Goal: Check status: Check status

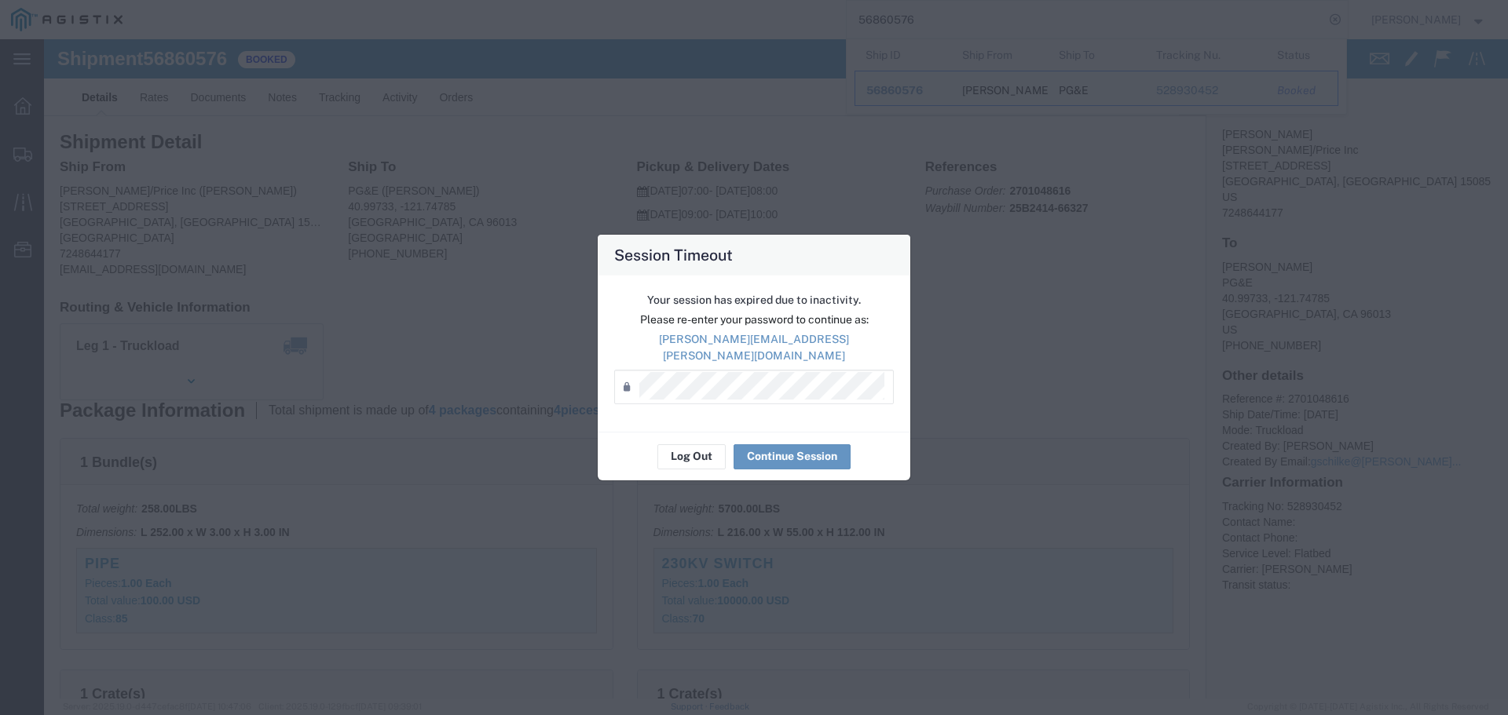
scroll to position [236, 0]
click at [762, 447] on button "Continue Session" at bounding box center [792, 457] width 117 height 25
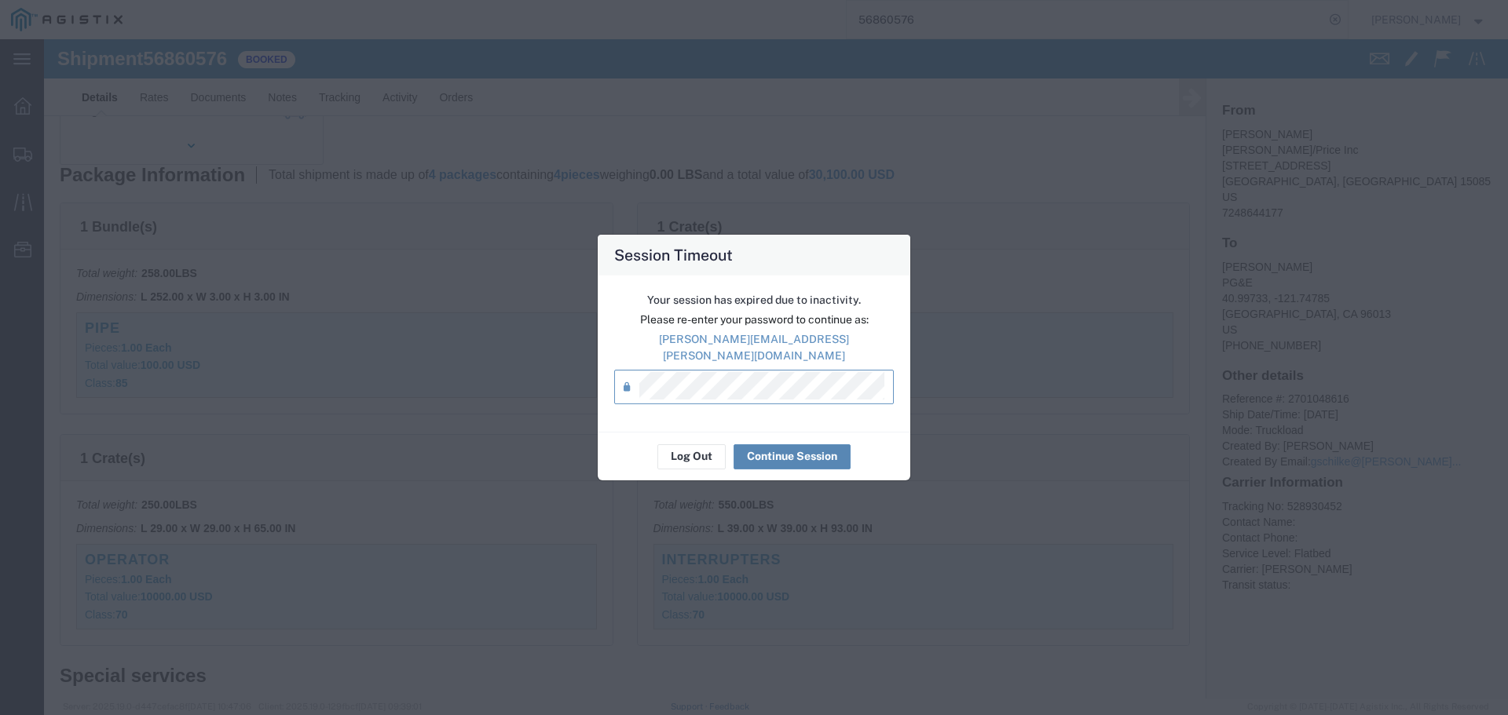
click at [764, 445] on button "Continue Session" at bounding box center [792, 457] width 117 height 25
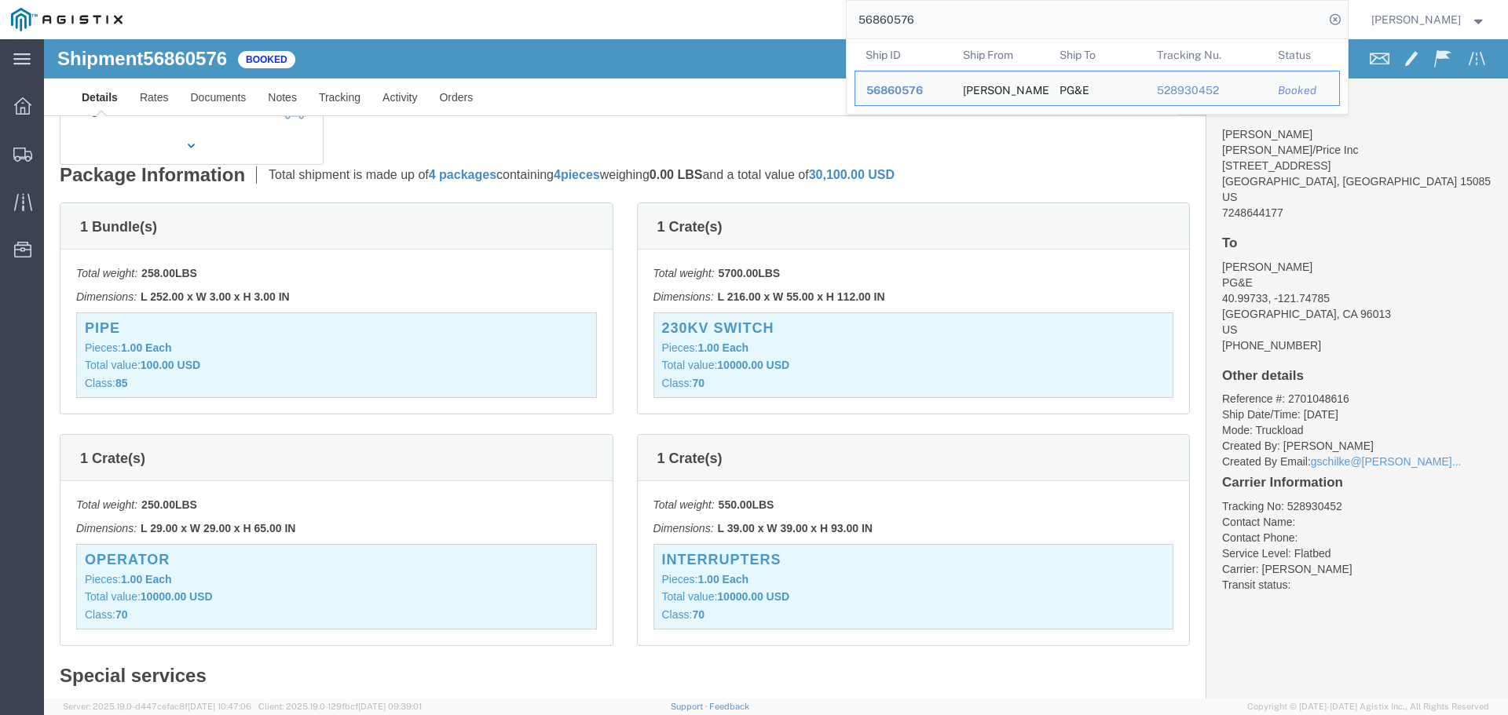
drag, startPoint x: 895, startPoint y: 16, endPoint x: 441, endPoint y: -63, distance: 461.5
click at [441, 0] on html "main_menu Created with Sketch. Collapse Menu Dashboard Shipments Traffic Resour…" at bounding box center [754, 357] width 1508 height 715
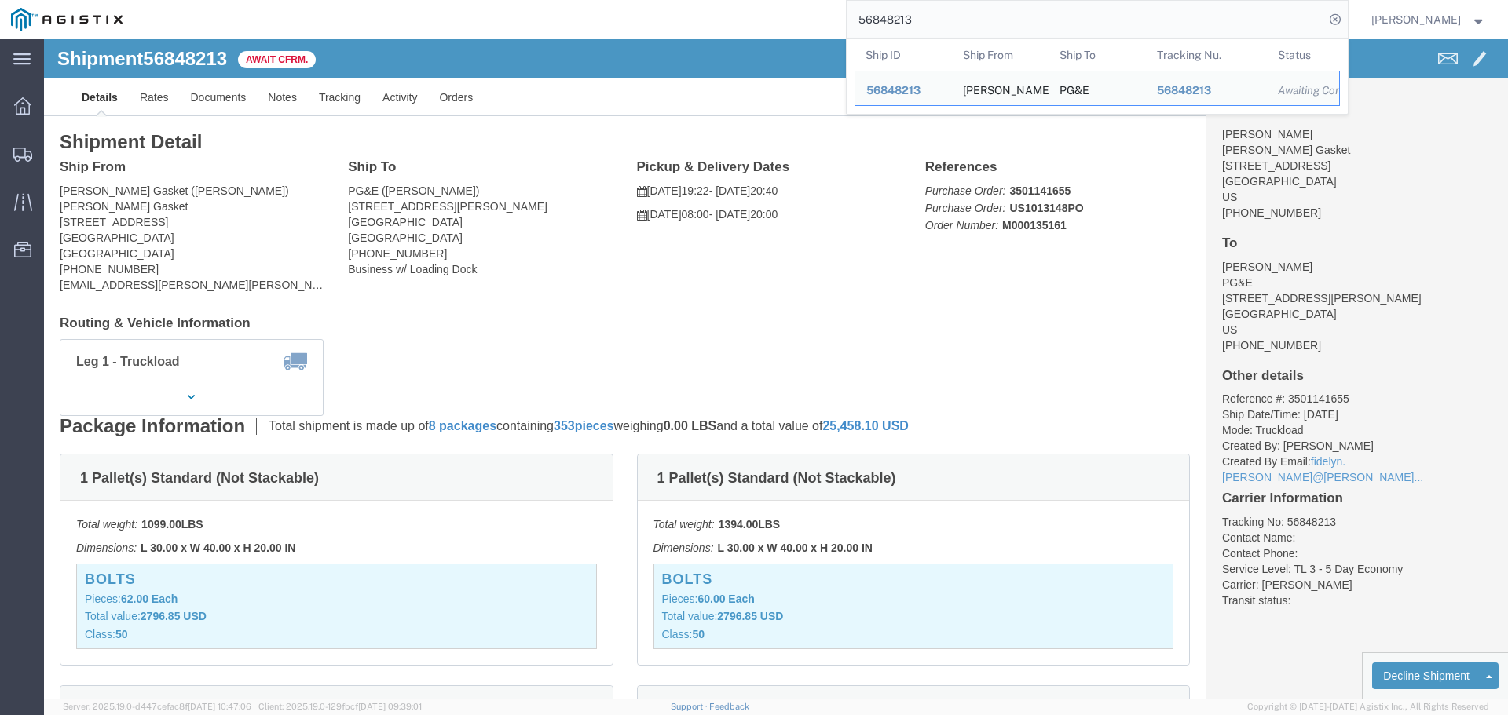
drag, startPoint x: 938, startPoint y: 24, endPoint x: 425, endPoint y: -57, distance: 519.2
click at [425, 0] on html "main_menu Created with Sketch. Collapse Menu Dashboard Shipments Traffic Resour…" at bounding box center [754, 357] width 1508 height 715
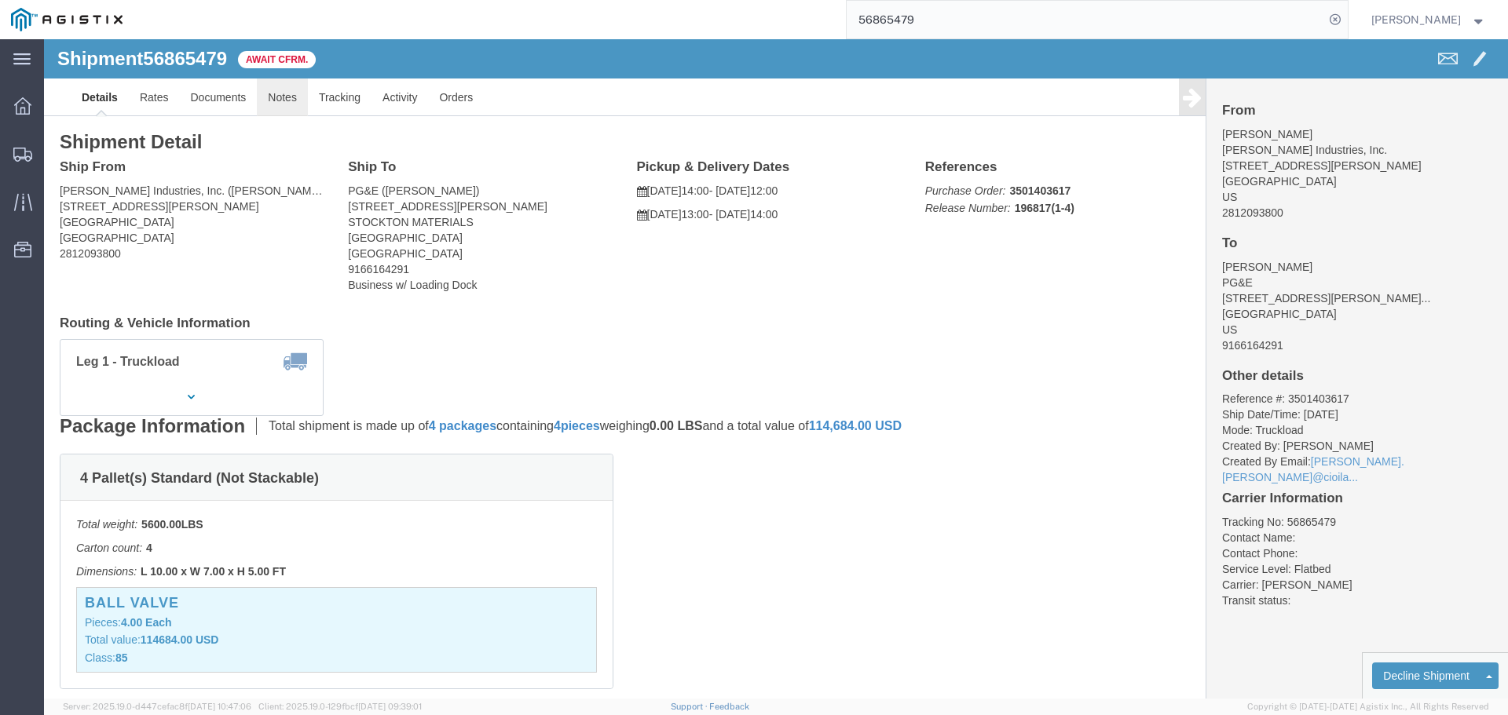
click link "Notes"
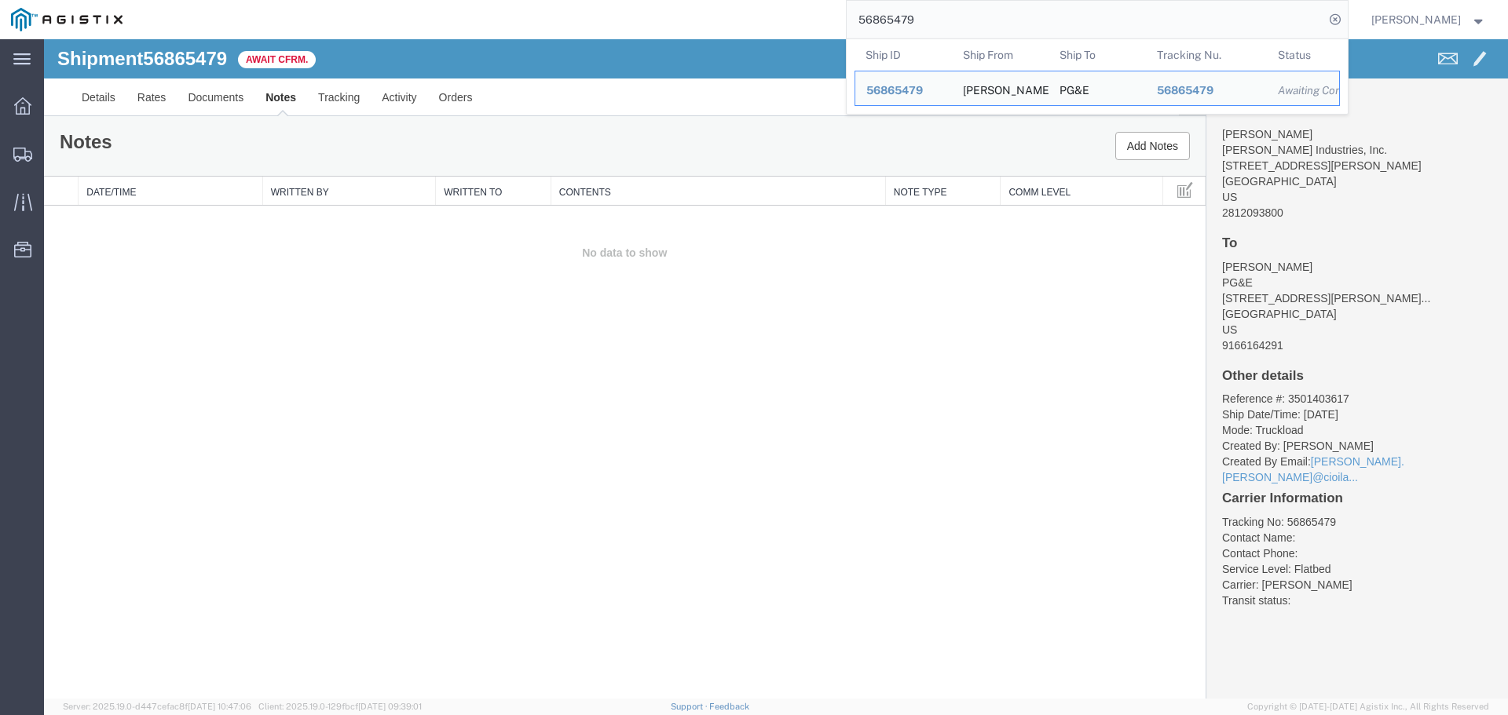
drag, startPoint x: 963, startPoint y: 18, endPoint x: 423, endPoint y: -95, distance: 551.3
click at [423, 0] on html "main_menu Created with Sketch. Collapse Menu Dashboard Shipments Traffic Resour…" at bounding box center [754, 357] width 1508 height 715
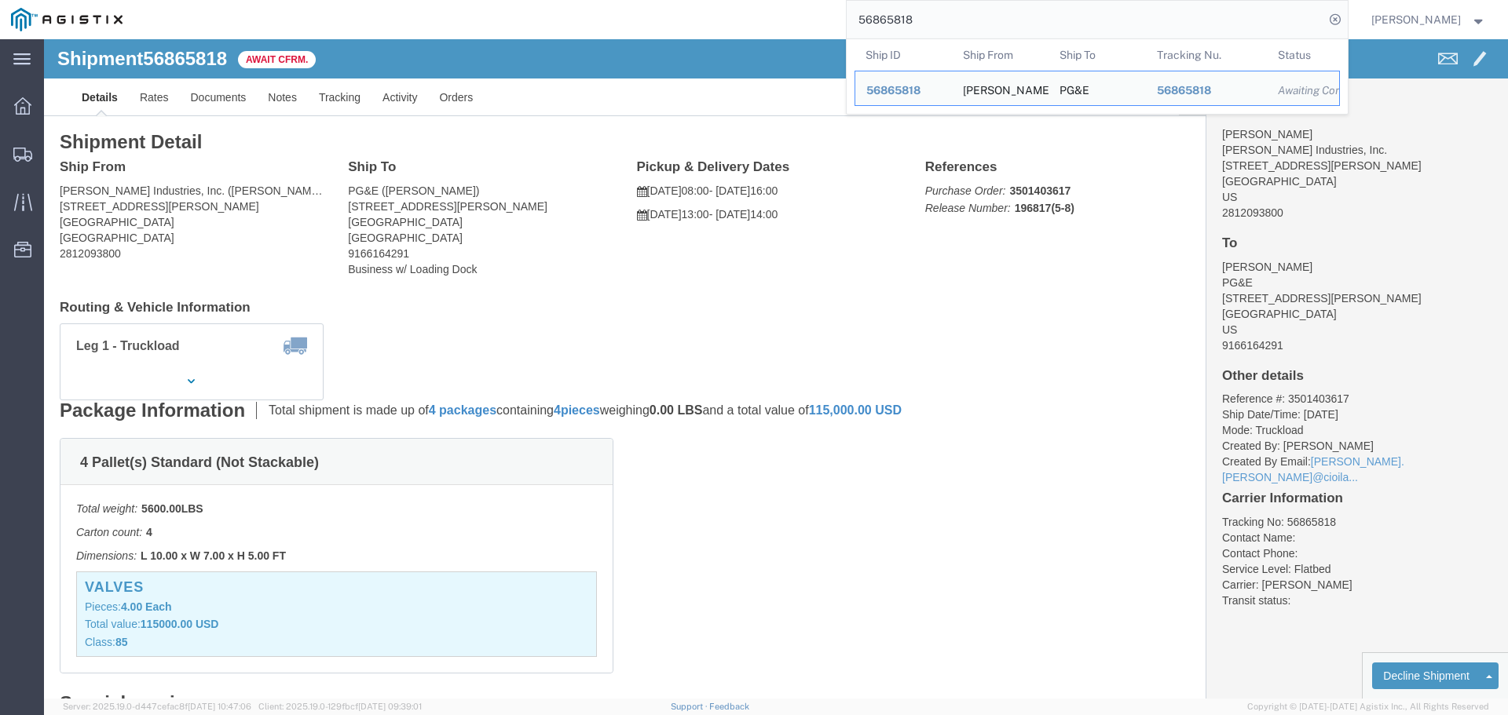
drag, startPoint x: 982, startPoint y: 16, endPoint x: 189, endPoint y: -95, distance: 800.2
click at [189, 0] on html "main_menu Created with Sketch. Collapse Menu Dashboard Shipments Traffic Resour…" at bounding box center [754, 357] width 1508 height 715
click at [974, 14] on input "56866279" at bounding box center [1086, 20] width 478 height 38
drag, startPoint x: 974, startPoint y: 14, endPoint x: 574, endPoint y: -33, distance: 402.5
click at [574, 0] on html "main_menu Created with Sketch. Collapse Menu Dashboard Shipments Traffic Resour…" at bounding box center [754, 357] width 1508 height 715
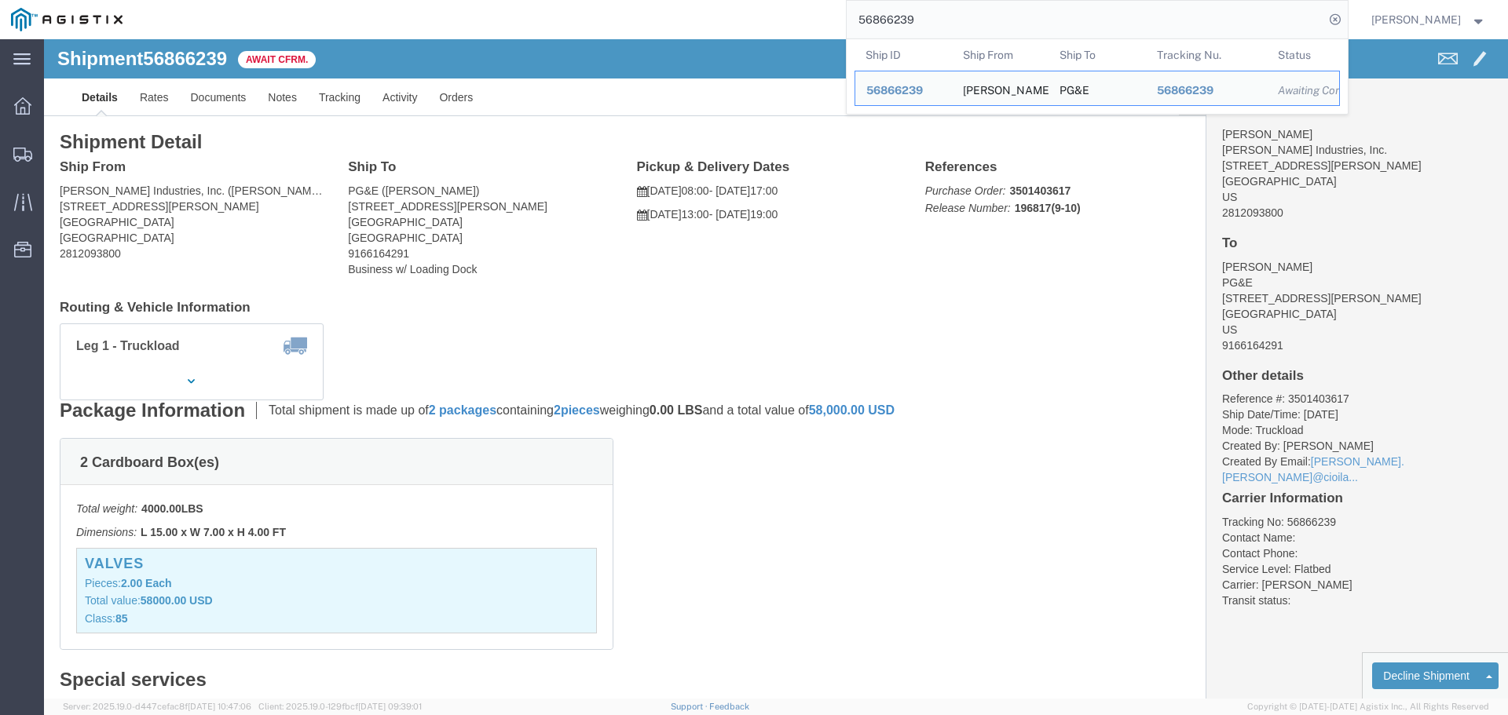
drag, startPoint x: 953, startPoint y: 20, endPoint x: 491, endPoint y: -31, distance: 464.5
click at [491, 0] on html "main_menu Created with Sketch. Collapse Menu Dashboard Shipments Traffic Resour…" at bounding box center [754, 357] width 1508 height 715
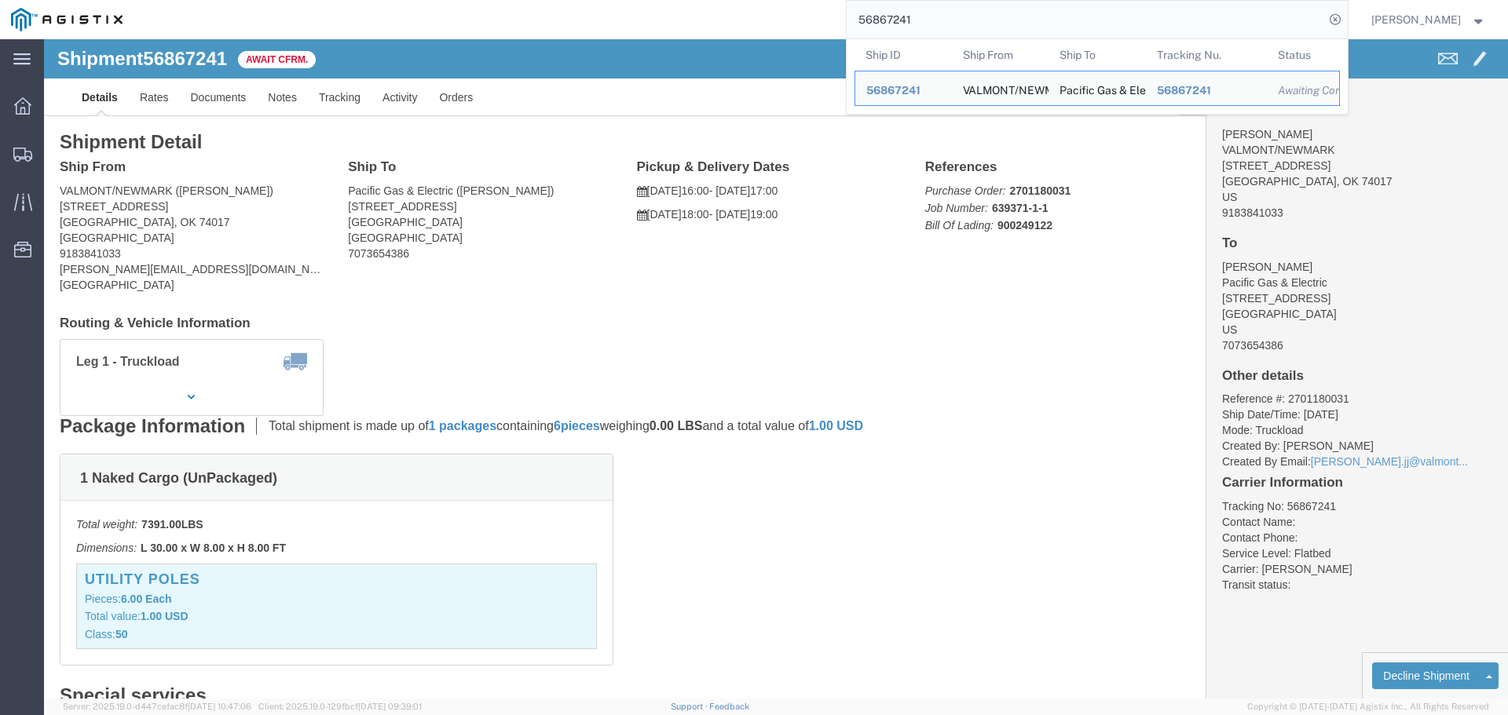
drag, startPoint x: 946, startPoint y: 16, endPoint x: 363, endPoint y: -22, distance: 584.0
click at [363, 0] on html "main_menu Created with Sketch. Collapse Menu Dashboard Shipments Traffic Resour…" at bounding box center [754, 357] width 1508 height 715
drag, startPoint x: 993, startPoint y: 20, endPoint x: 546, endPoint y: -48, distance: 452.1
click at [546, 0] on html "main_menu Created with Sketch. Collapse Menu Dashboard Shipments Traffic Resour…" at bounding box center [754, 357] width 1508 height 715
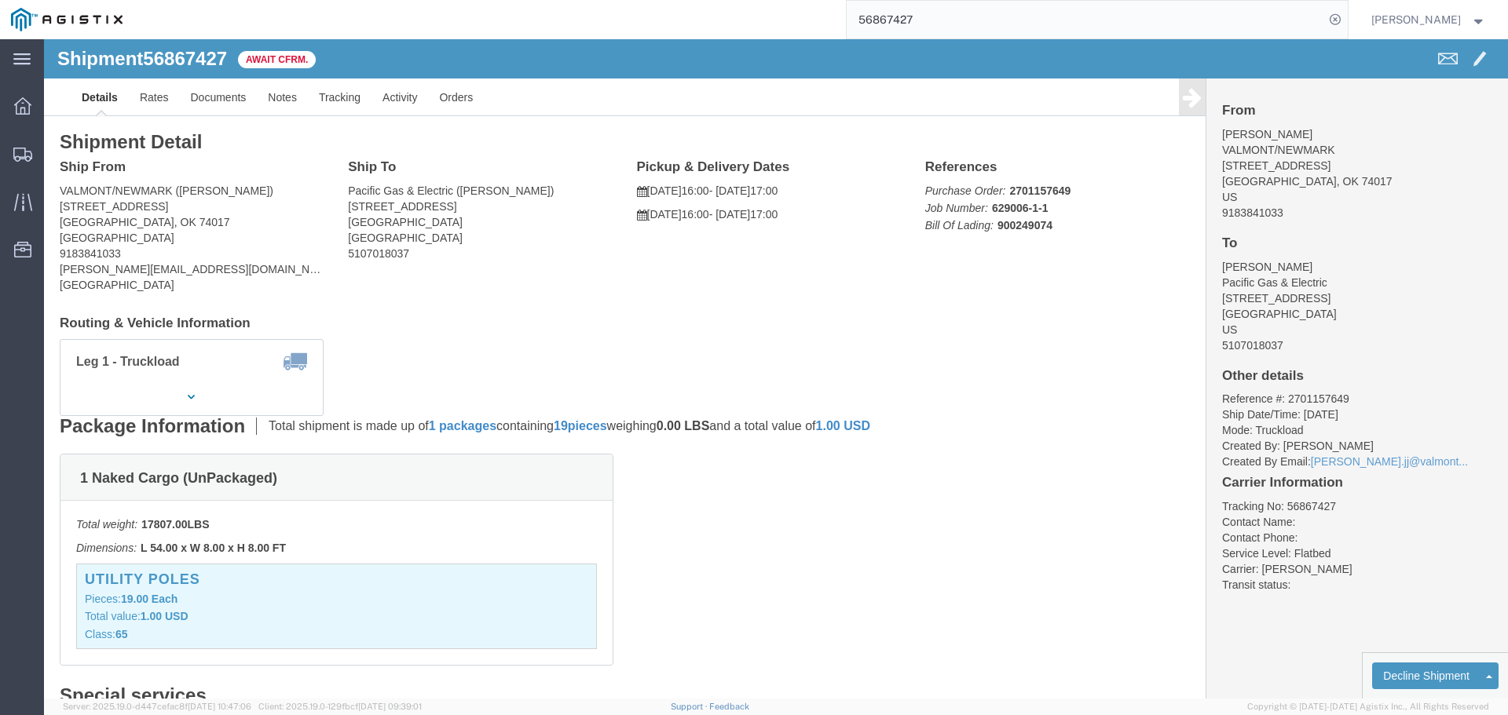
click at [950, 23] on input "56867427" at bounding box center [1086, 20] width 478 height 38
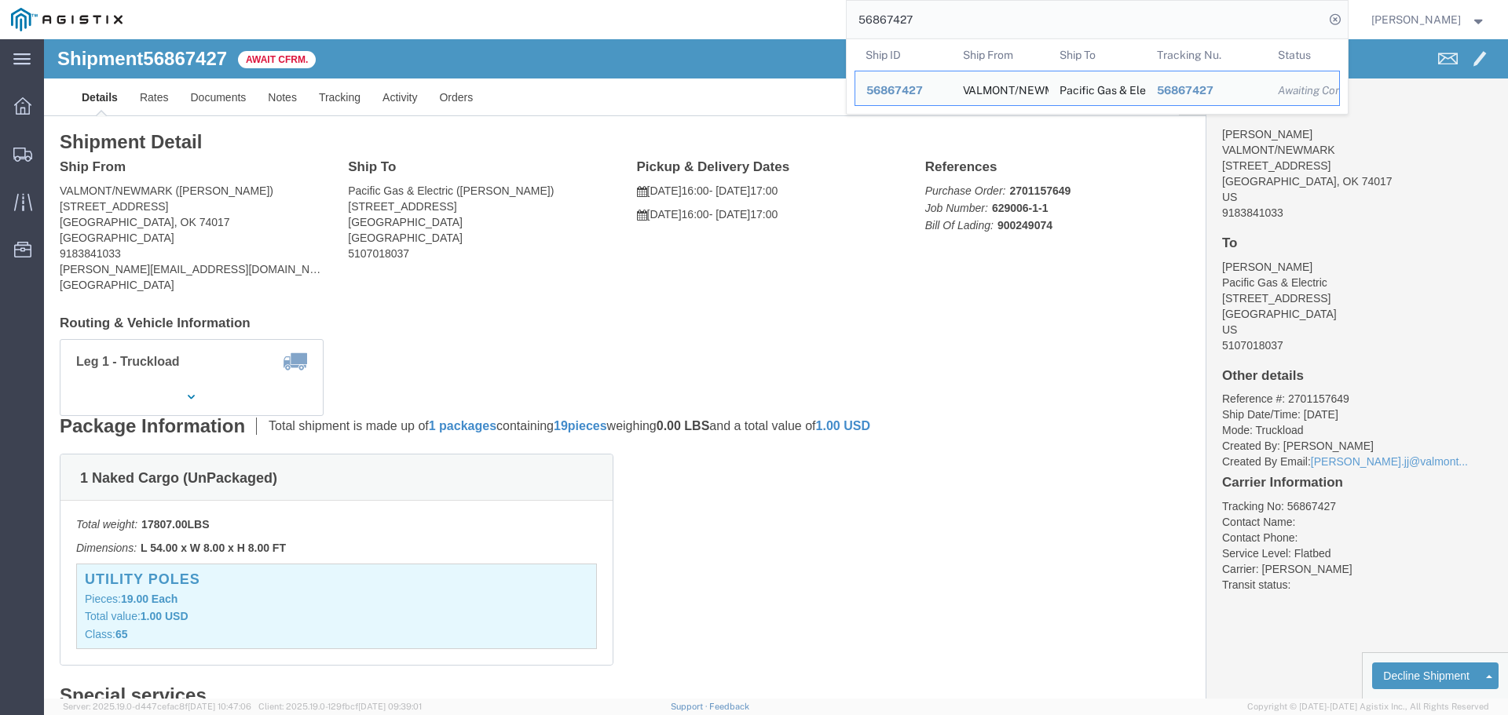
drag, startPoint x: 950, startPoint y: 23, endPoint x: 635, endPoint y: -23, distance: 318.2
click at [635, 0] on html "main_menu Created with Sketch. Collapse Menu Dashboard Shipments Traffic Resour…" at bounding box center [754, 357] width 1508 height 715
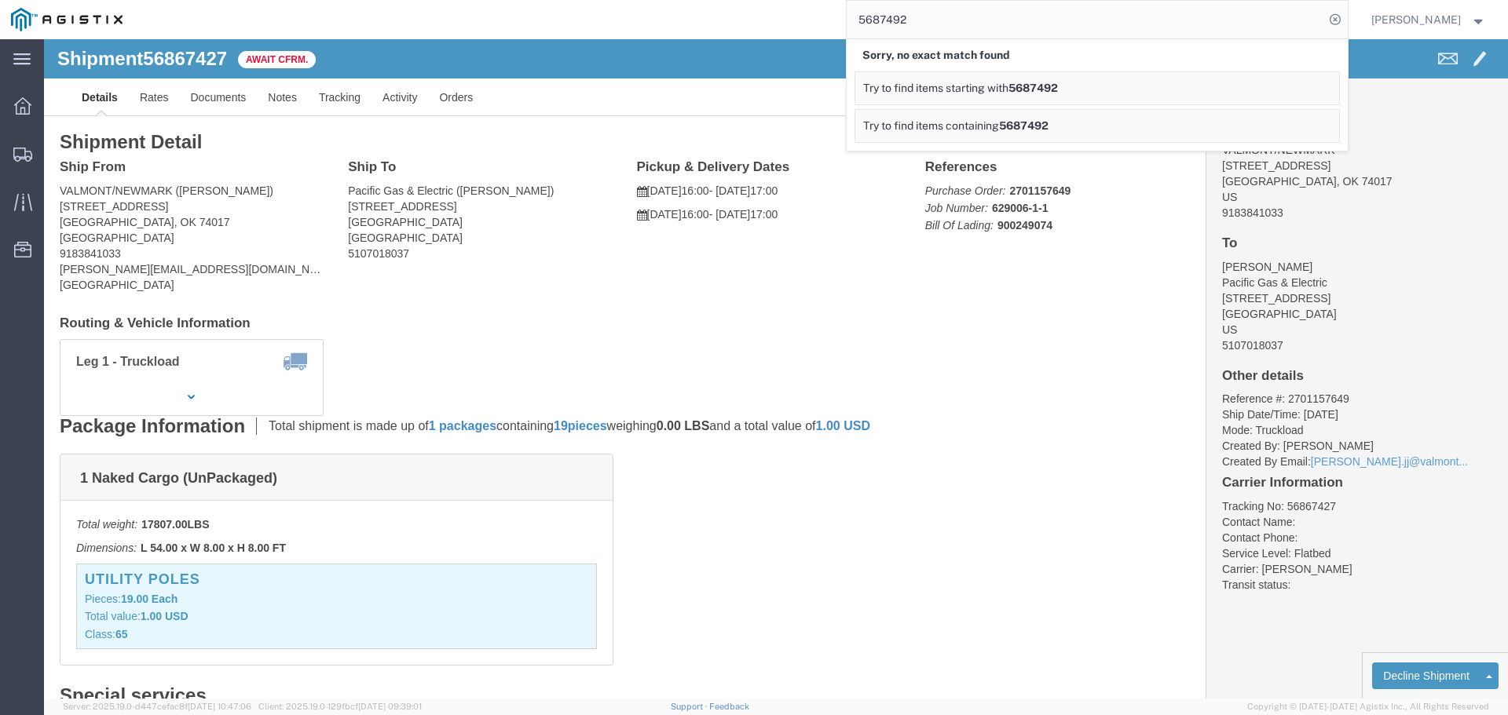
drag, startPoint x: 887, startPoint y: 9, endPoint x: 553, endPoint y: -65, distance: 342.6
click at [553, 0] on html "main_menu Created with Sketch. Collapse Menu Dashboard Shipments Traffic Resour…" at bounding box center [754, 357] width 1508 height 715
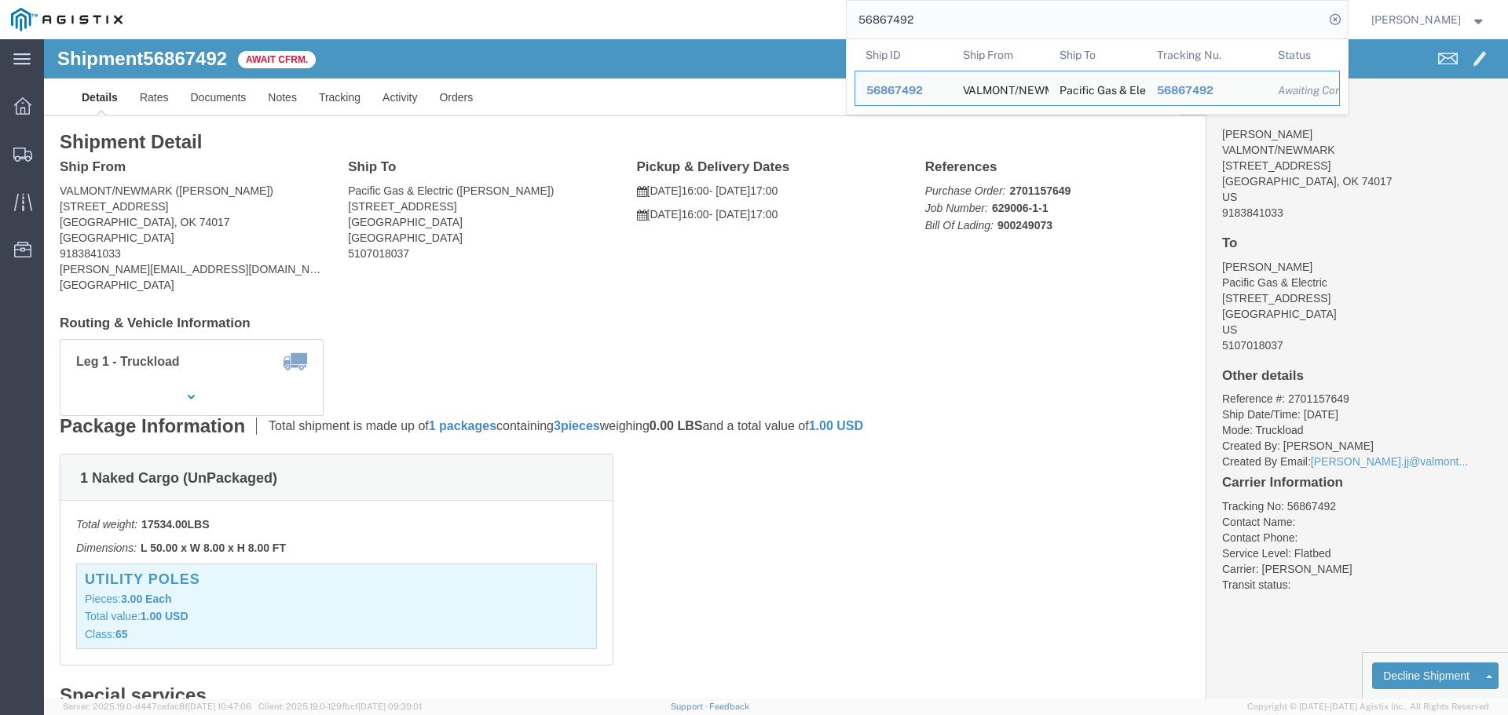
click at [976, 10] on input "56867492" at bounding box center [1086, 20] width 478 height 38
drag, startPoint x: 563, startPoint y: -39, endPoint x: 502, endPoint y: -48, distance: 61.9
click at [502, 0] on html "main_menu Created with Sketch. Collapse Menu Dashboard Shipments Traffic Resour…" at bounding box center [754, 357] width 1508 height 715
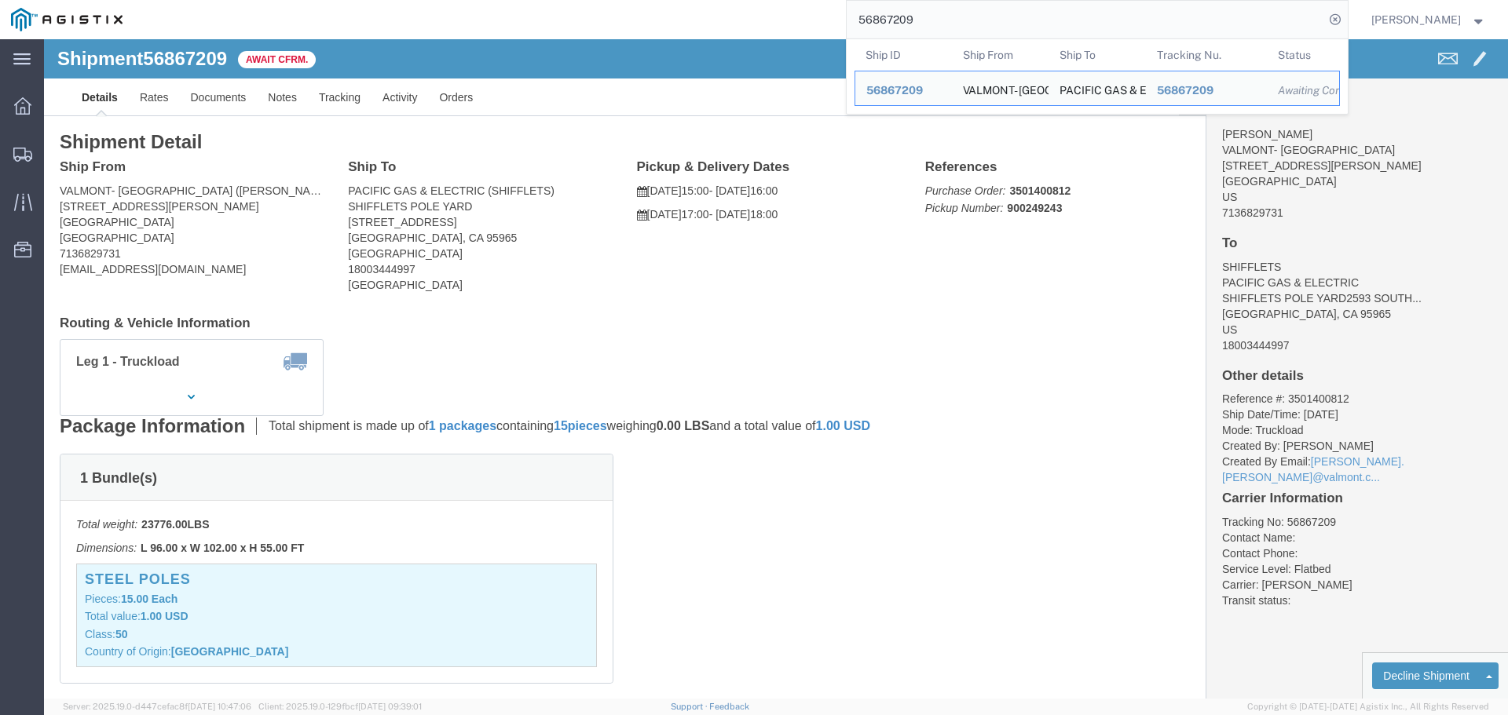
drag, startPoint x: 961, startPoint y: 27, endPoint x: 555, endPoint y: -71, distance: 417.2
click at [555, 0] on html "main_menu Created with Sketch. Collapse Menu Dashboard Shipments Traffic Resour…" at bounding box center [754, 357] width 1508 height 715
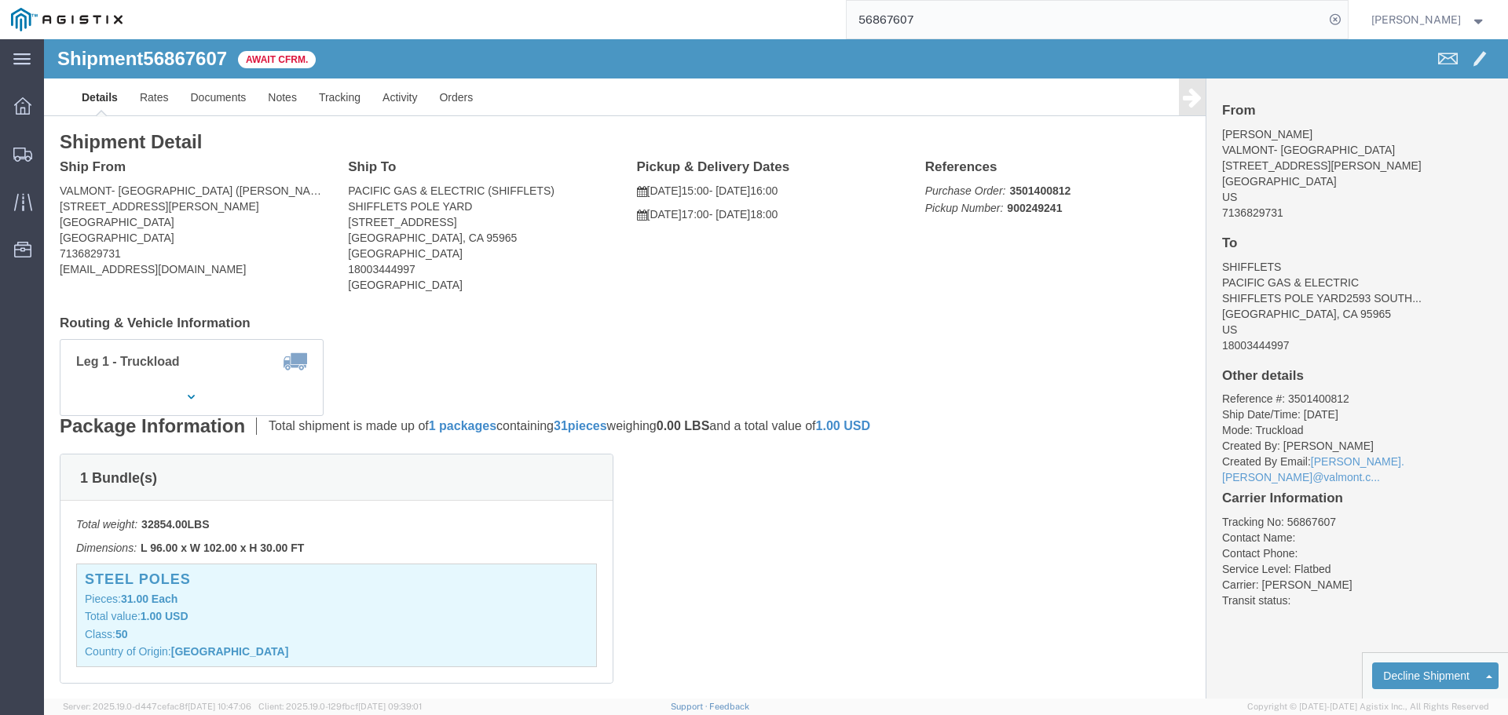
click at [992, 7] on input "56867607" at bounding box center [1086, 20] width 478 height 38
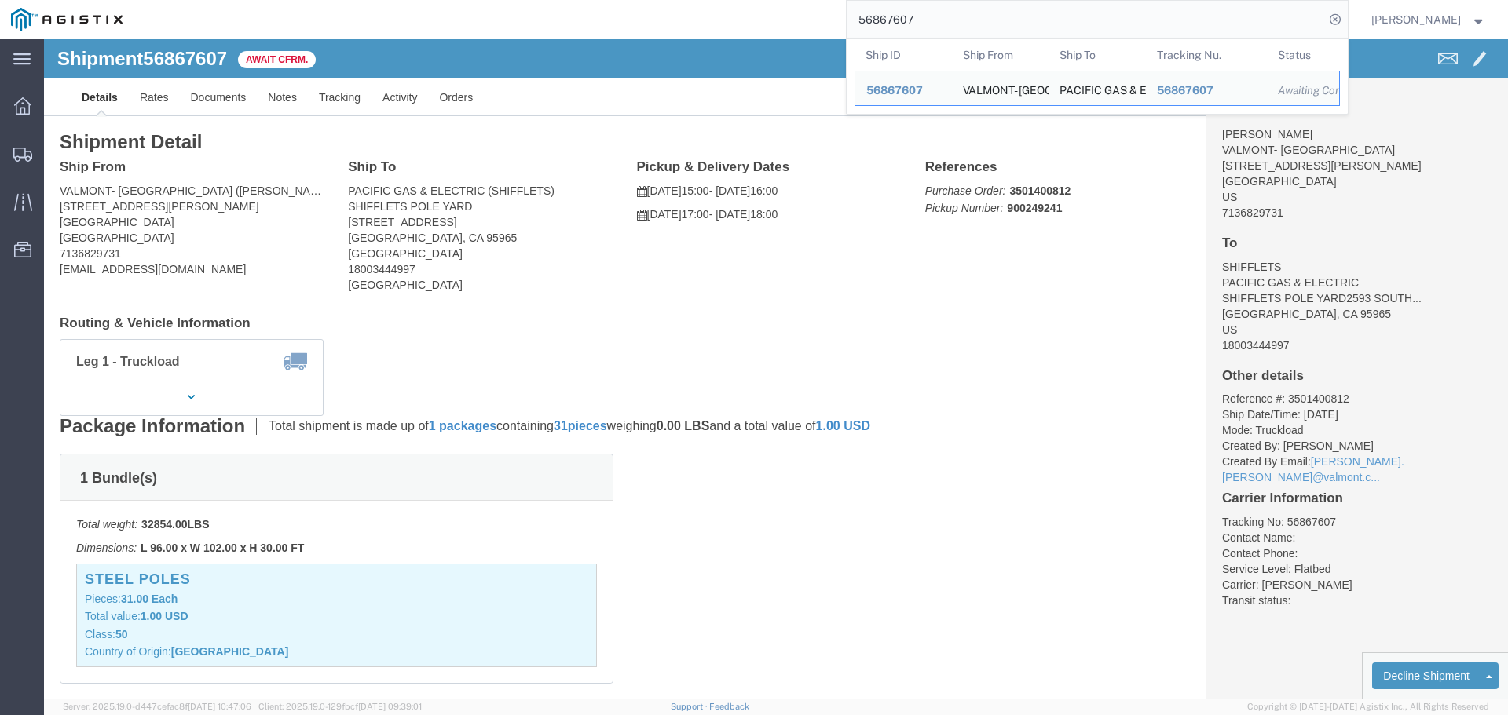
drag, startPoint x: 990, startPoint y: 13, endPoint x: 551, endPoint y: -25, distance: 440.7
click at [551, 0] on html "main_menu Created with Sketch. Collapse Menu Dashboard Shipments Traffic Resour…" at bounding box center [754, 357] width 1508 height 715
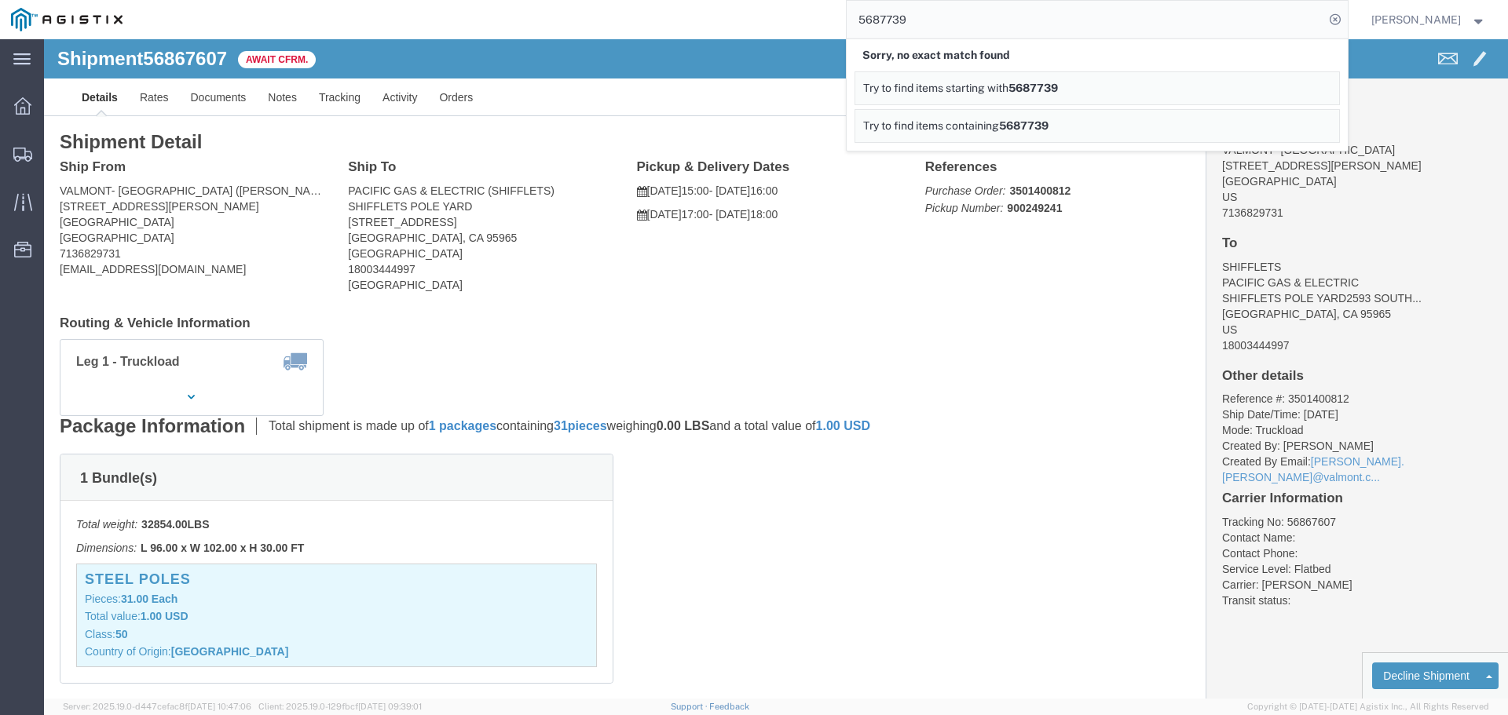
click at [993, 16] on input "5687739" at bounding box center [1086, 20] width 478 height 38
drag, startPoint x: 993, startPoint y: 16, endPoint x: 652, endPoint y: -4, distance: 341.5
click at [652, 0] on html "main_menu Created with Sketch. Collapse Menu Dashboard Shipments Traffic Resour…" at bounding box center [754, 357] width 1508 height 715
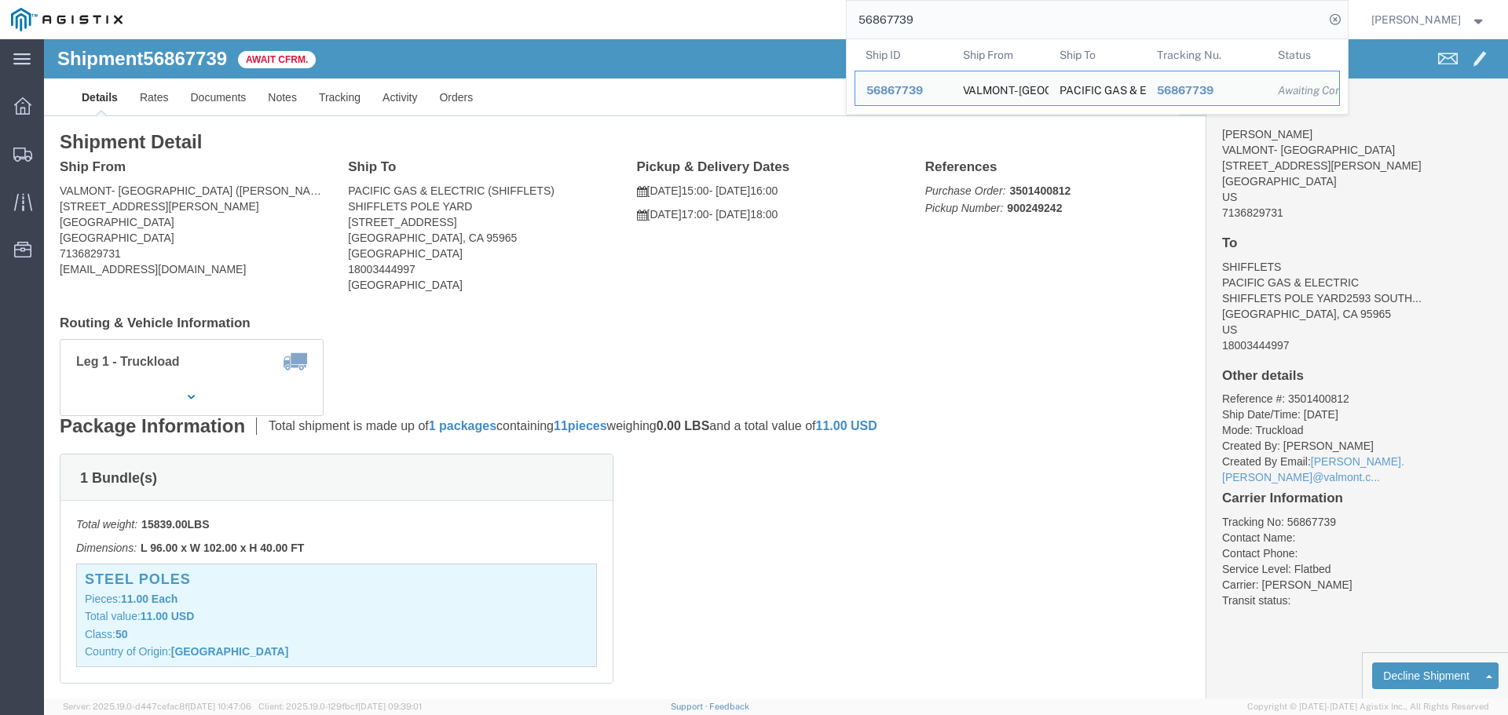
click at [939, 22] on input "56867739" at bounding box center [1086, 20] width 478 height 38
drag, startPoint x: 939, startPoint y: 22, endPoint x: 593, endPoint y: -64, distance: 356.0
click at [593, 0] on html "main_menu Created with Sketch. Collapse Menu Dashboard Shipments Traffic Resour…" at bounding box center [754, 357] width 1508 height 715
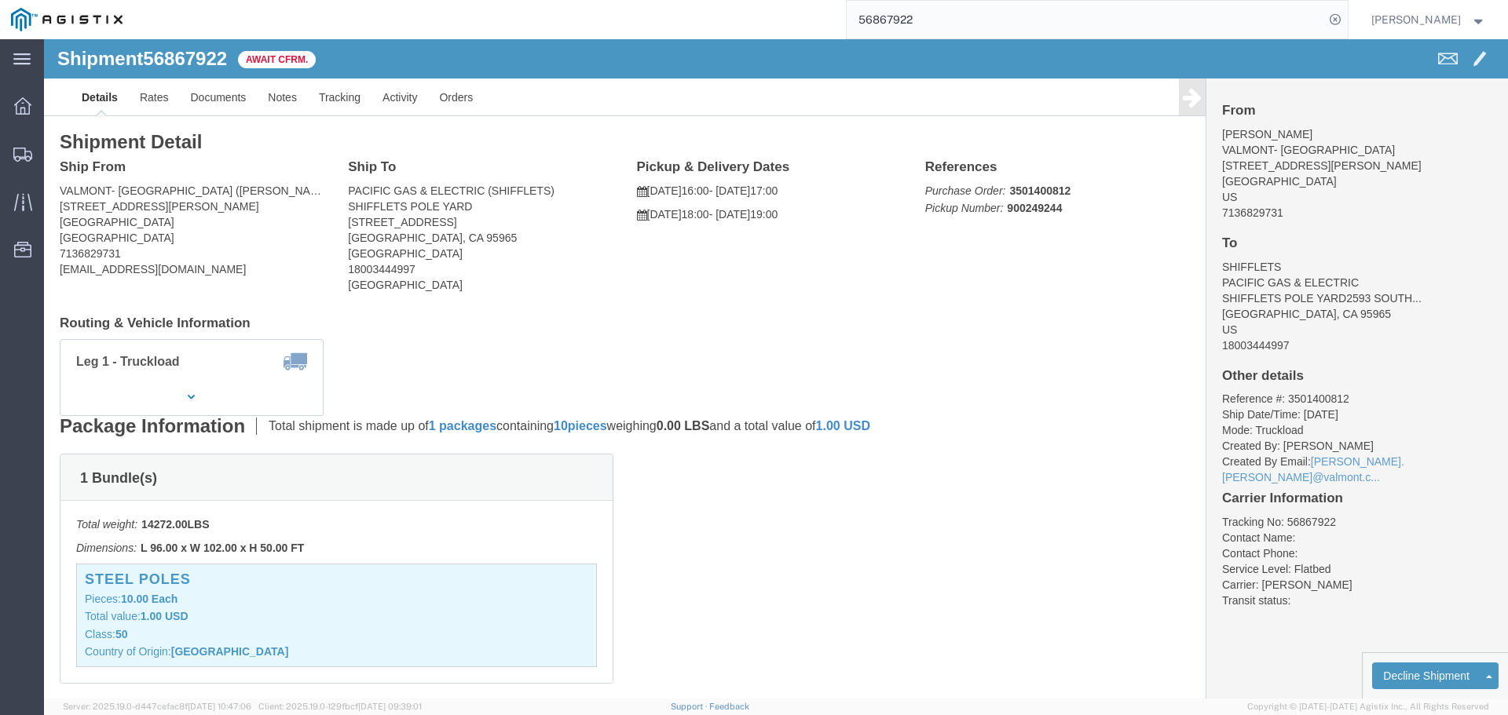
click at [960, 30] on input "56867922" at bounding box center [1086, 20] width 478 height 38
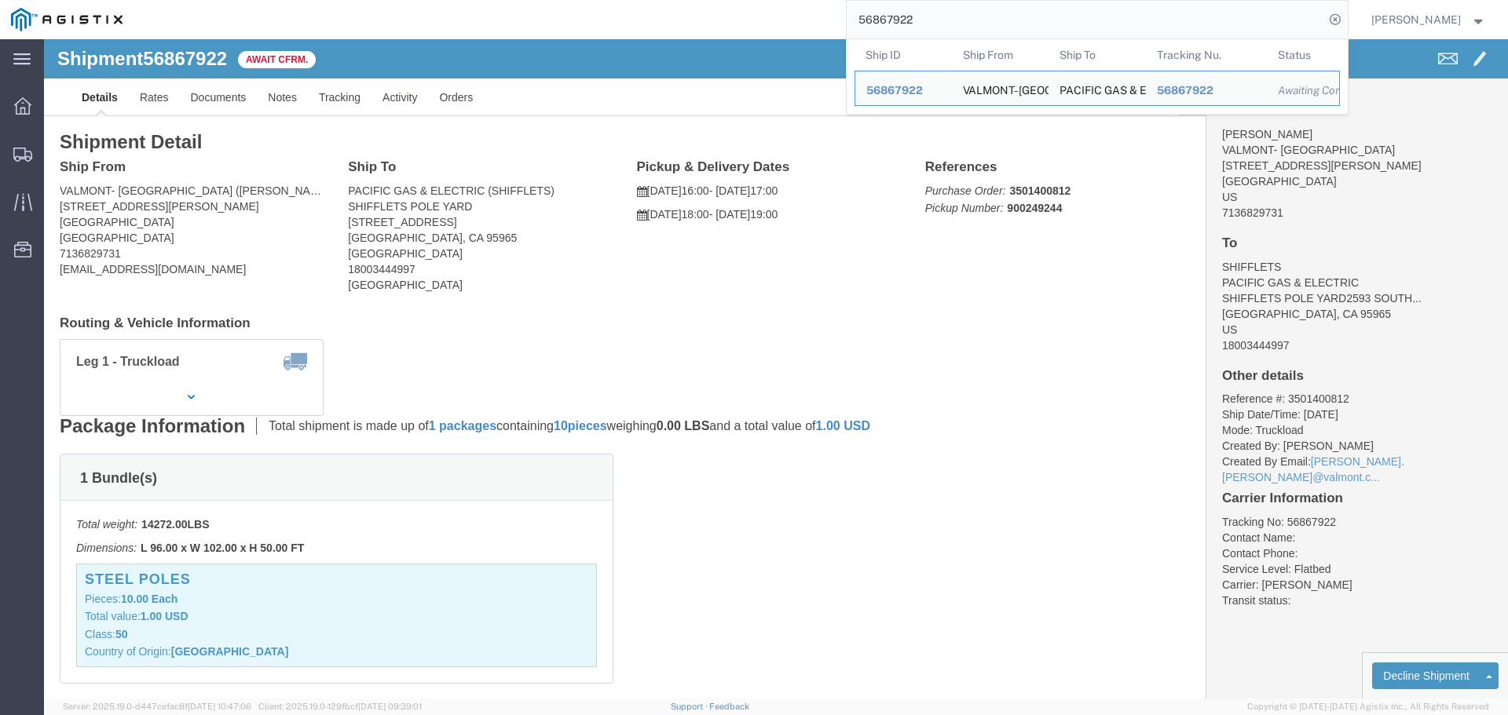
drag, startPoint x: 960, startPoint y: 24, endPoint x: 631, endPoint y: -23, distance: 332.3
click at [631, 0] on html "main_menu Created with Sketch. Collapse Menu Dashboard Shipments Traffic Resour…" at bounding box center [754, 357] width 1508 height 715
drag, startPoint x: 924, startPoint y: 20, endPoint x: 670, endPoint y: -6, distance: 255.9
click at [670, 0] on html "main_menu Created with Sketch. Collapse Menu Dashboard Shipments Traffic Resour…" at bounding box center [754, 357] width 1508 height 715
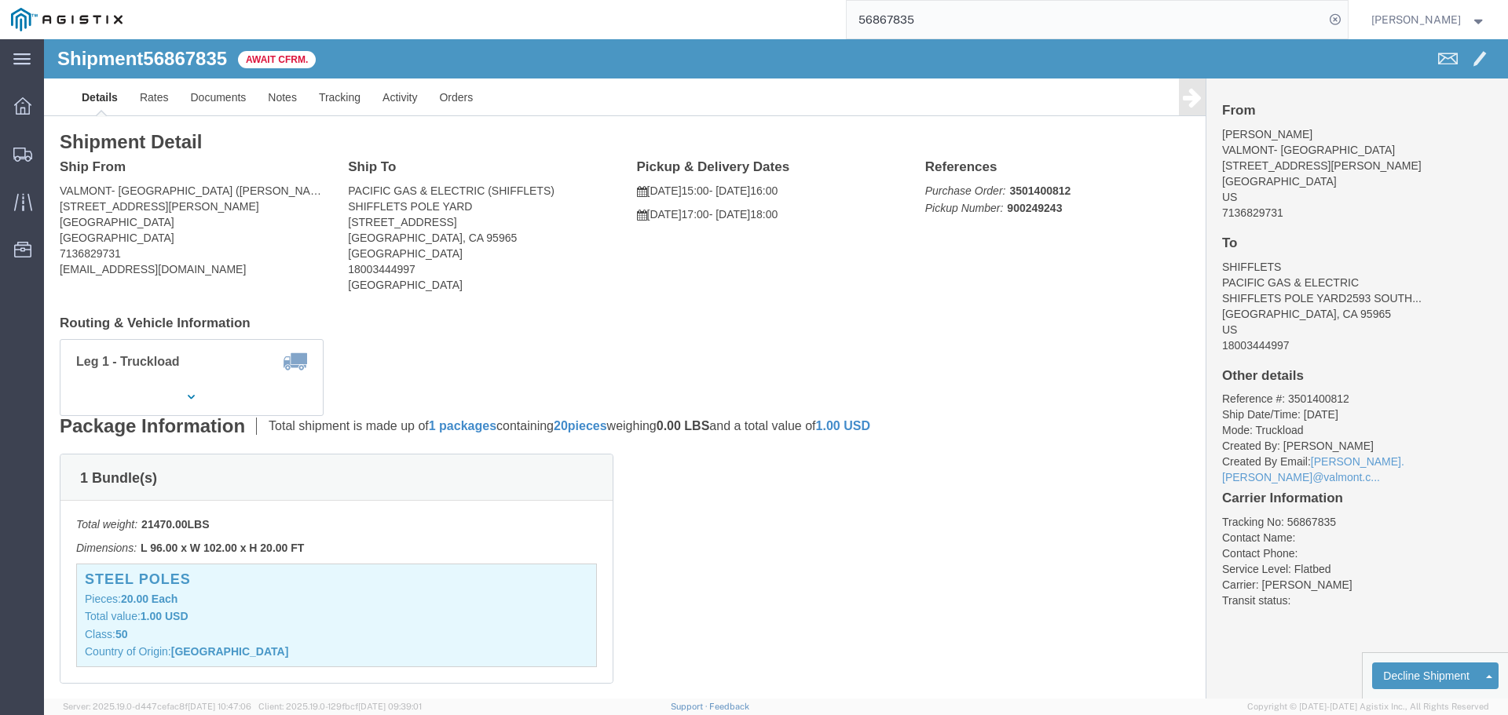
click at [961, 9] on input "56867835" at bounding box center [1086, 20] width 478 height 38
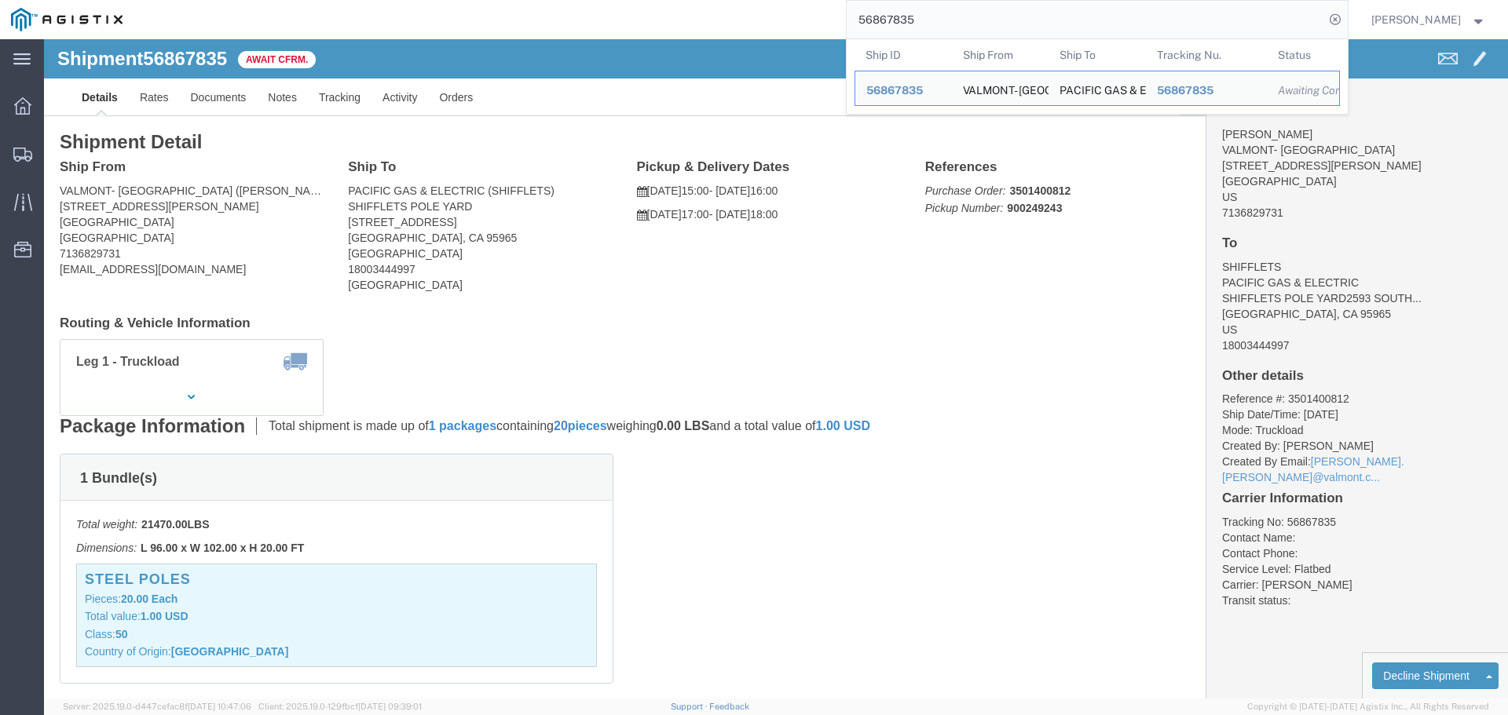
drag, startPoint x: 760, startPoint y: 1, endPoint x: 488, endPoint y: -10, distance: 272.0
click at [488, 0] on html "main_menu Created with Sketch. Collapse Menu Dashboard Shipments Traffic Resour…" at bounding box center [754, 357] width 1508 height 715
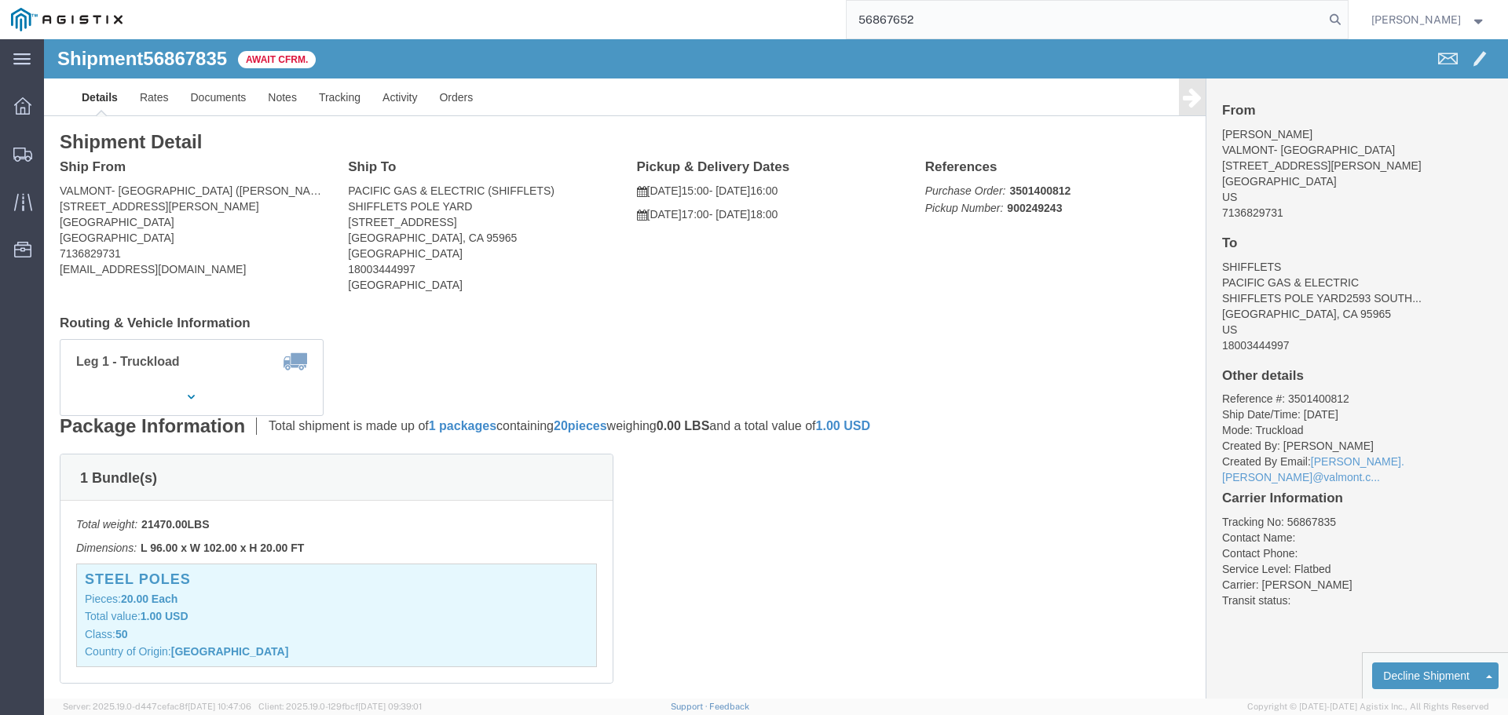
type input "56867652"
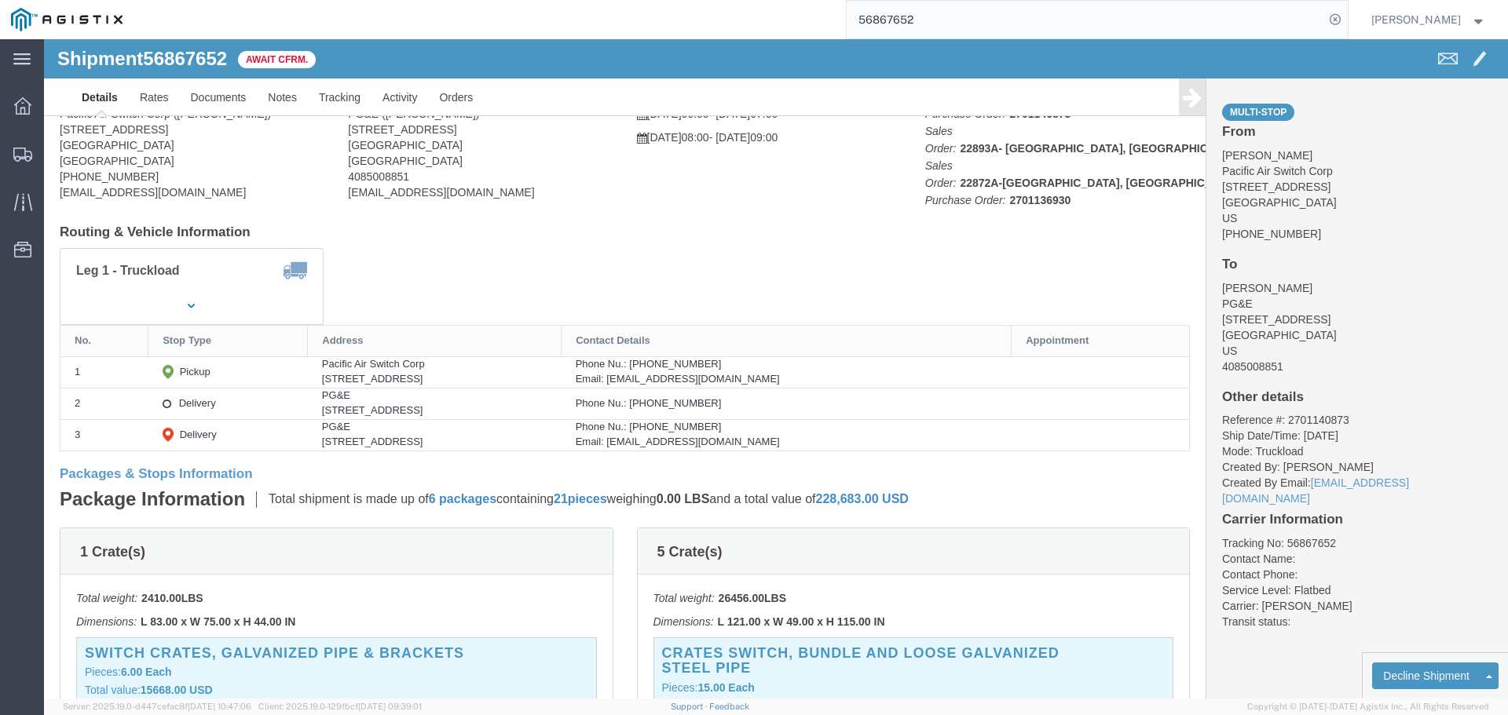
scroll to position [157, 0]
